Goal: Find specific page/section: Find specific page/section

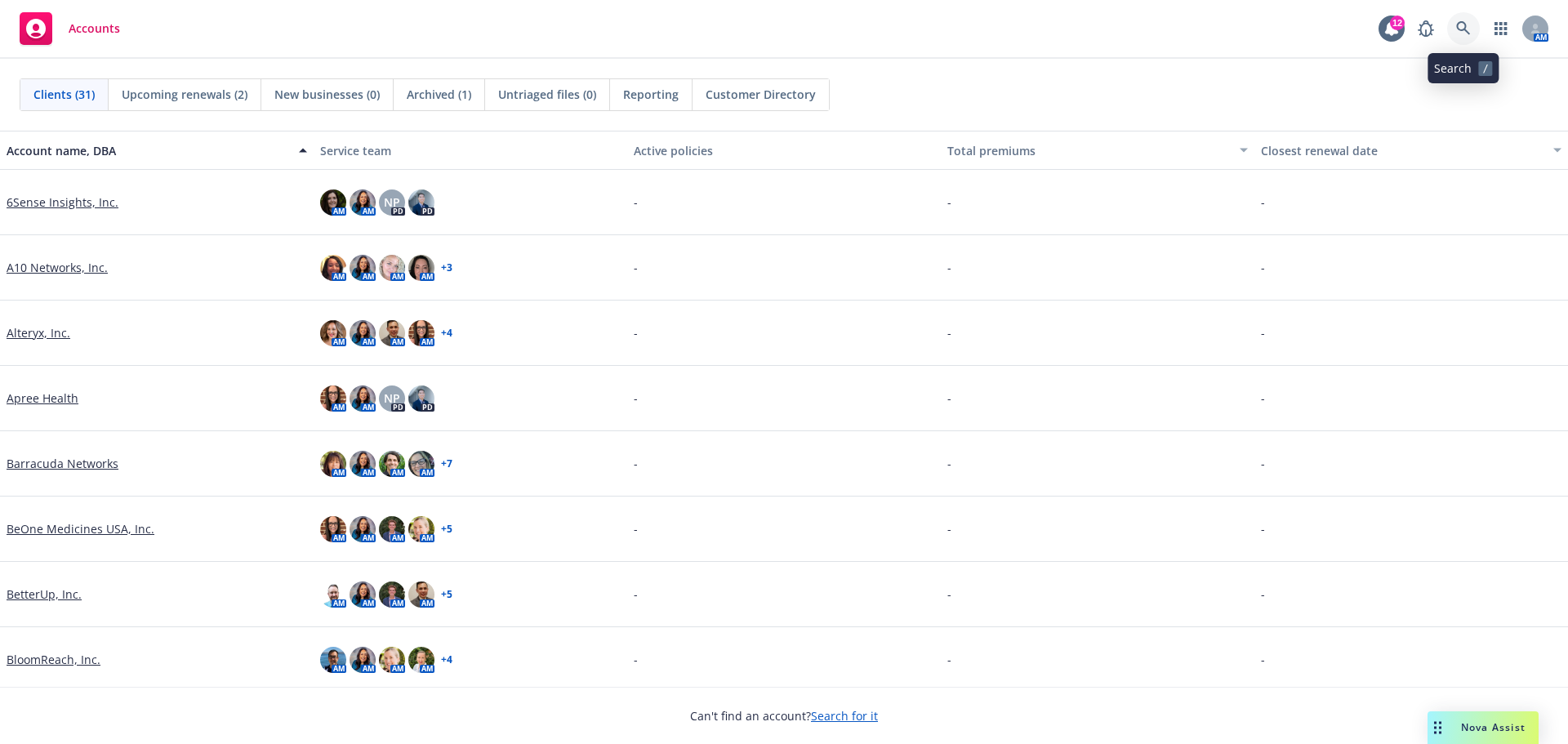
click at [1465, 31] on icon at bounding box center [1463, 28] width 14 height 14
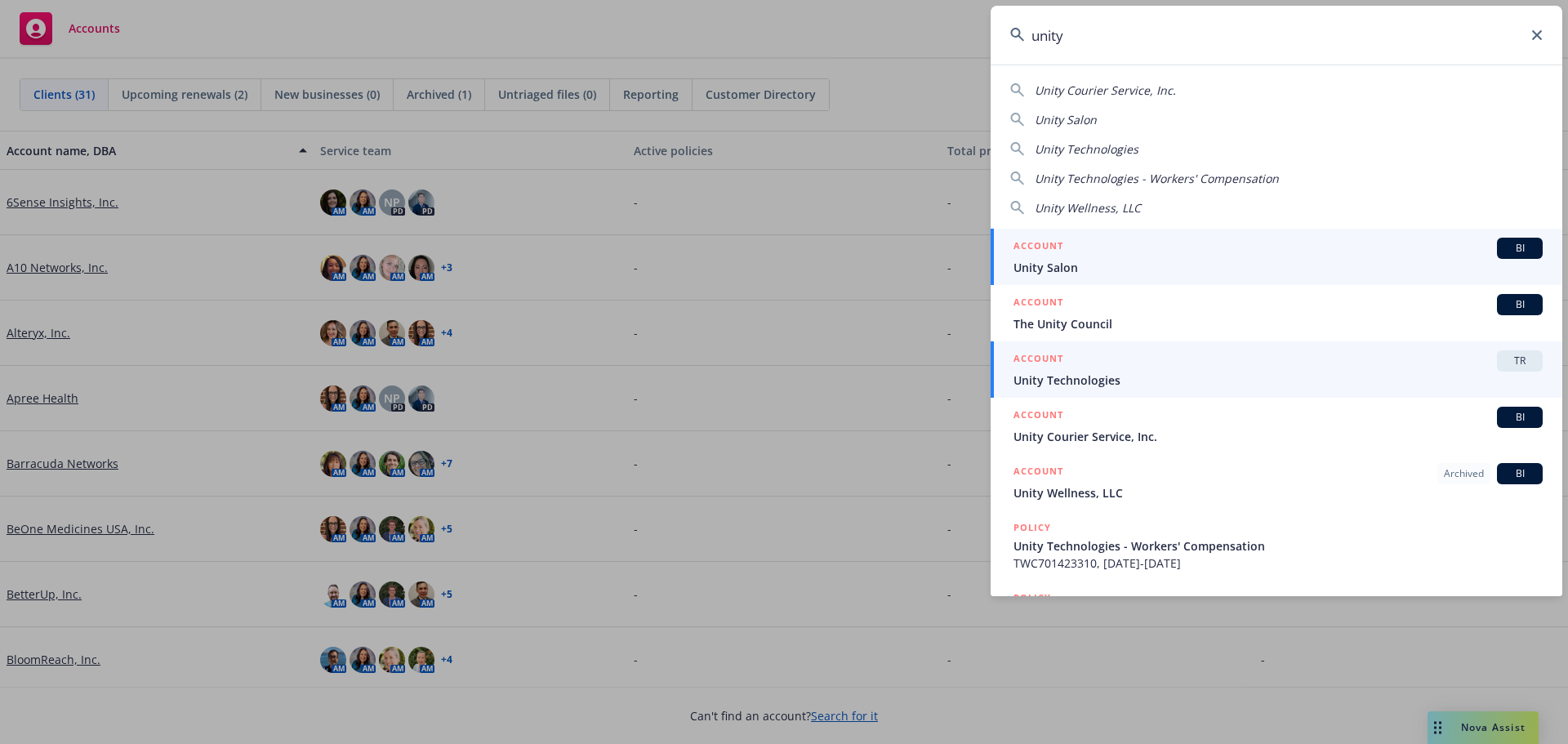
type input "unity"
click at [1181, 384] on span "Unity Technologies" at bounding box center [1279, 381] width 529 height 17
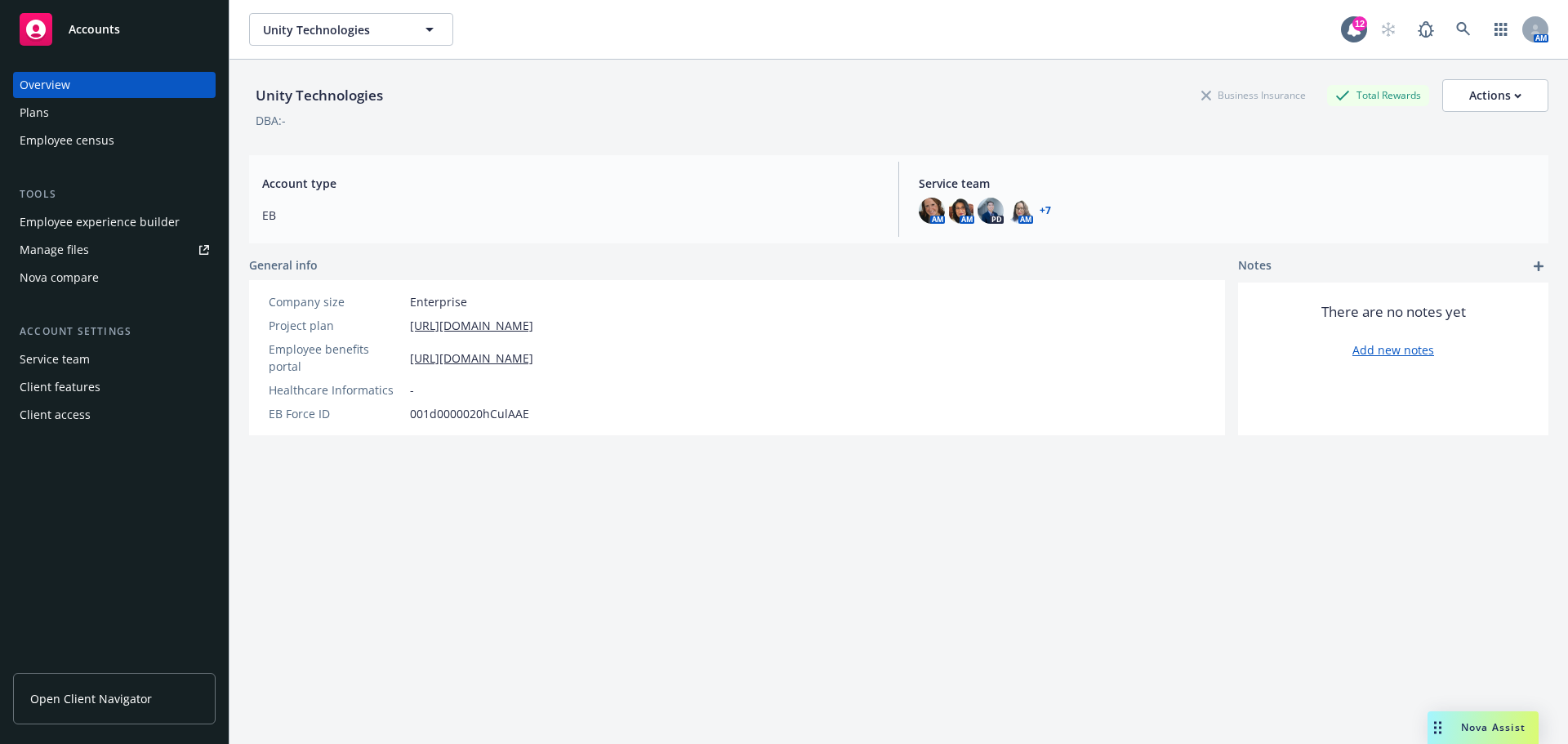
click at [127, 696] on span "Open Client Navigator" at bounding box center [90, 699] width 122 height 17
